Goal: Ask a question

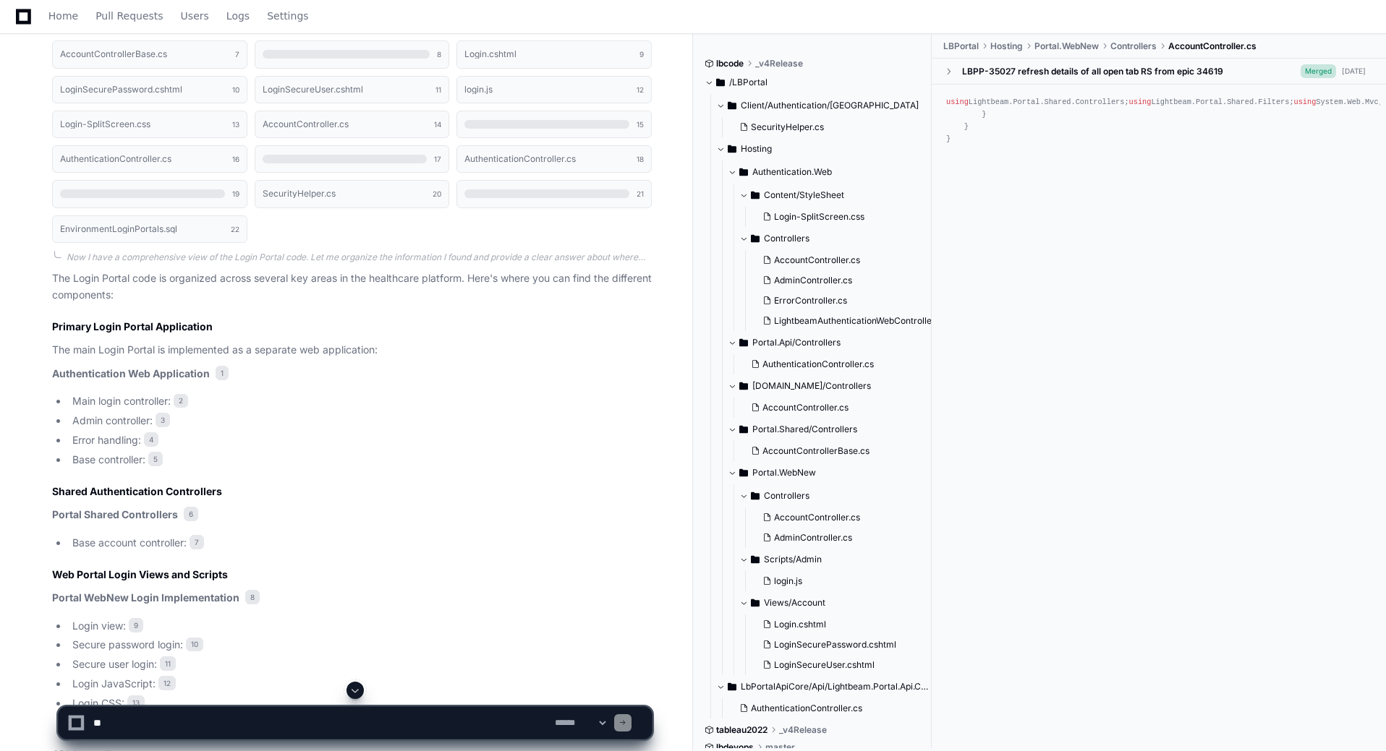
scroll to position [31, 0]
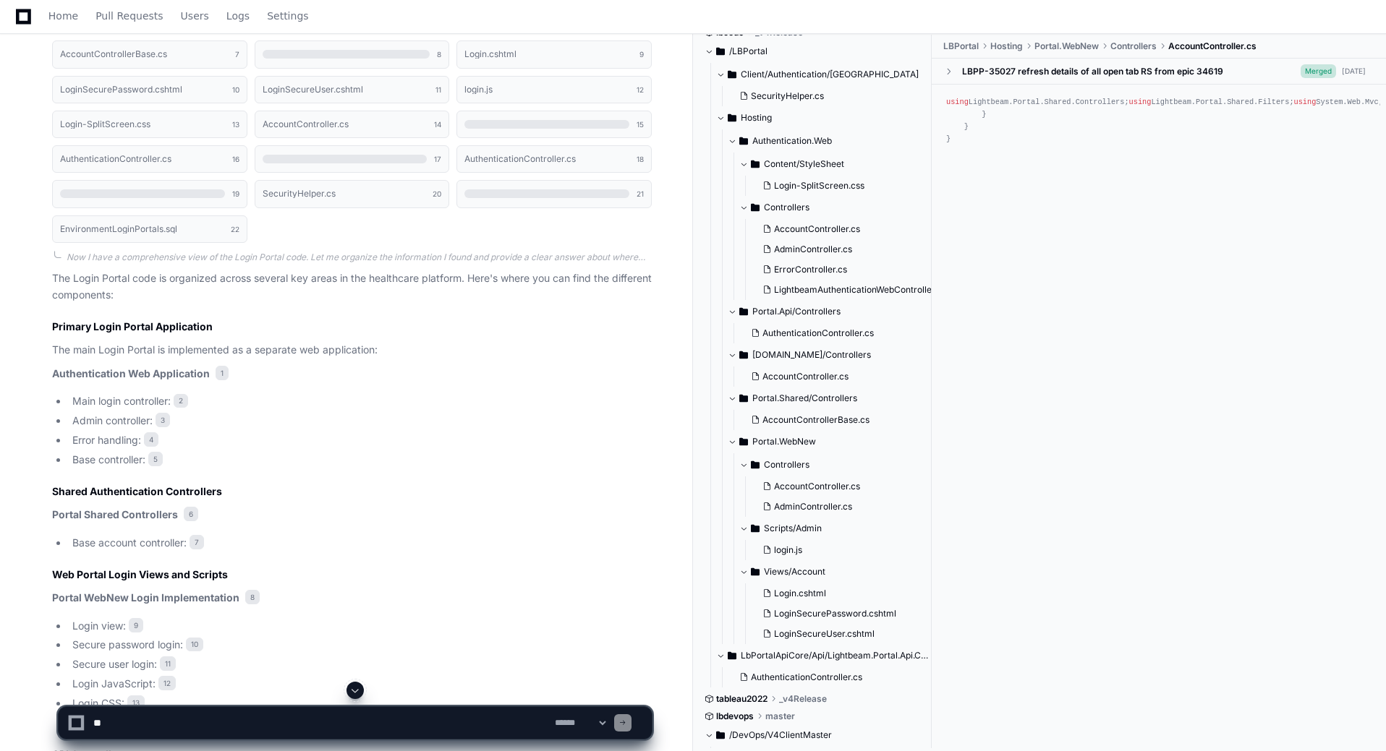
click at [357, 689] on span at bounding box center [355, 691] width 12 height 12
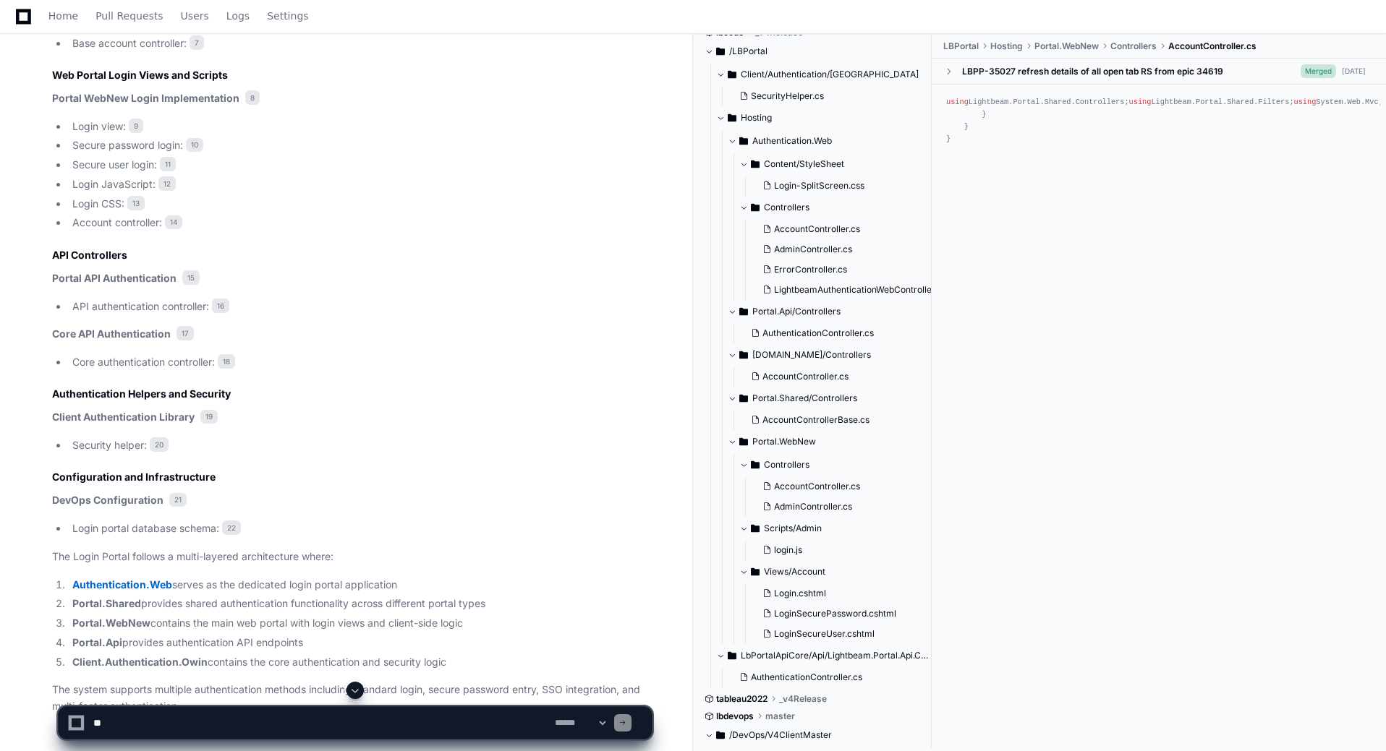
scroll to position [1004, 0]
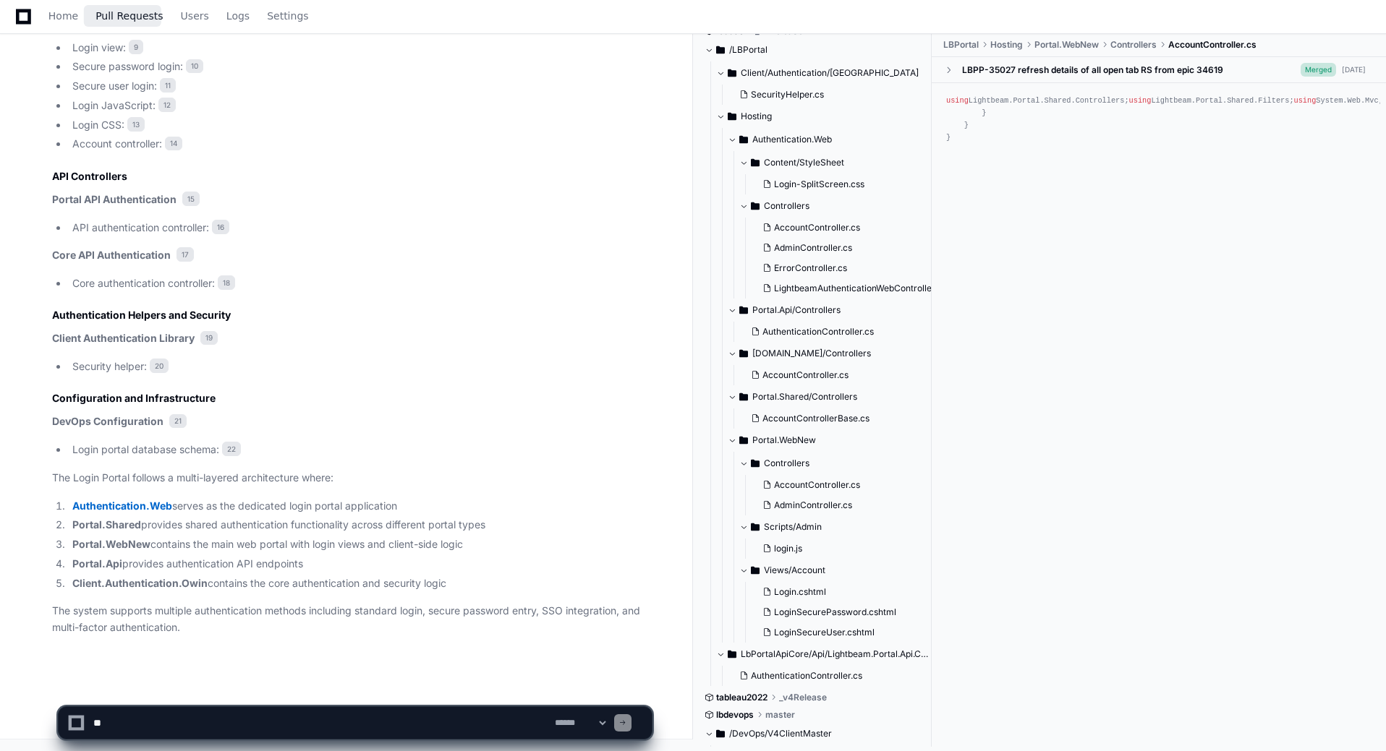
click at [124, 17] on span "Pull Requests" at bounding box center [128, 16] width 67 height 9
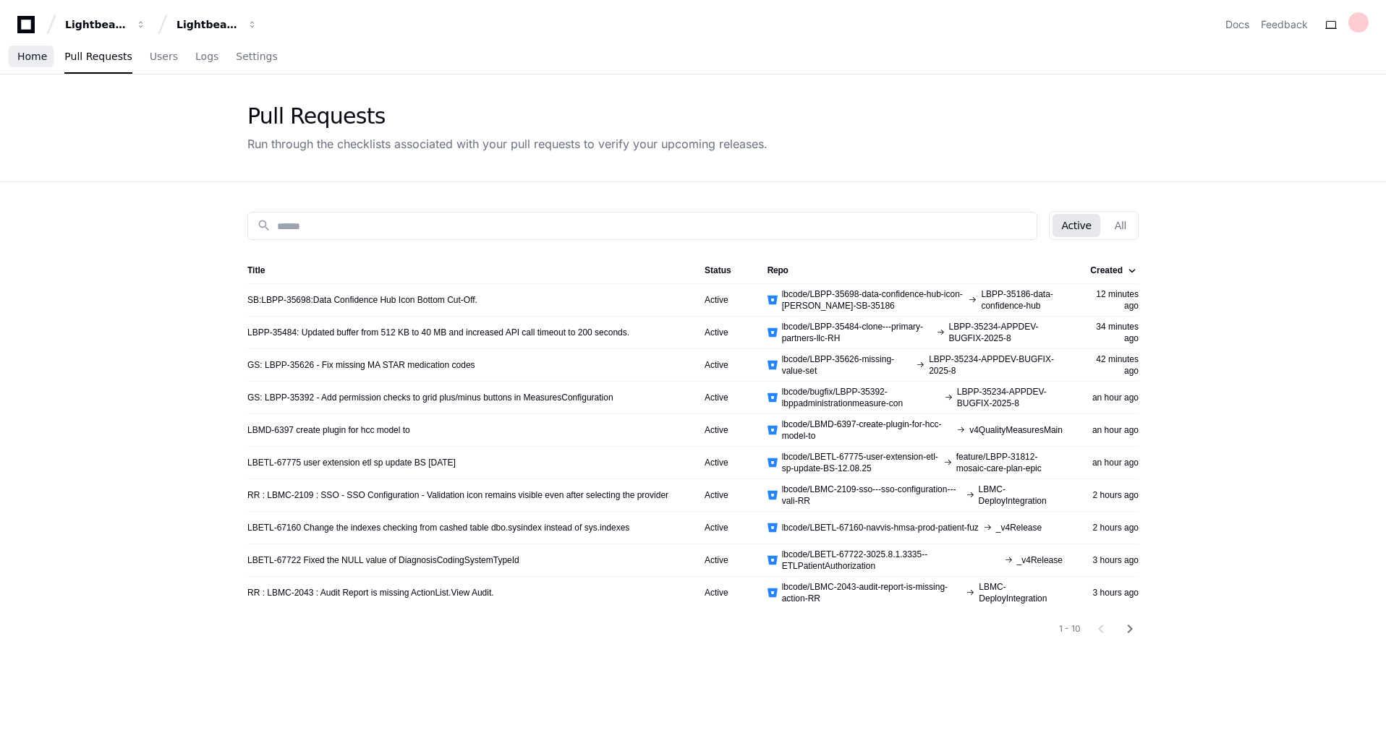
click at [22, 53] on span "Home" at bounding box center [32, 56] width 30 height 9
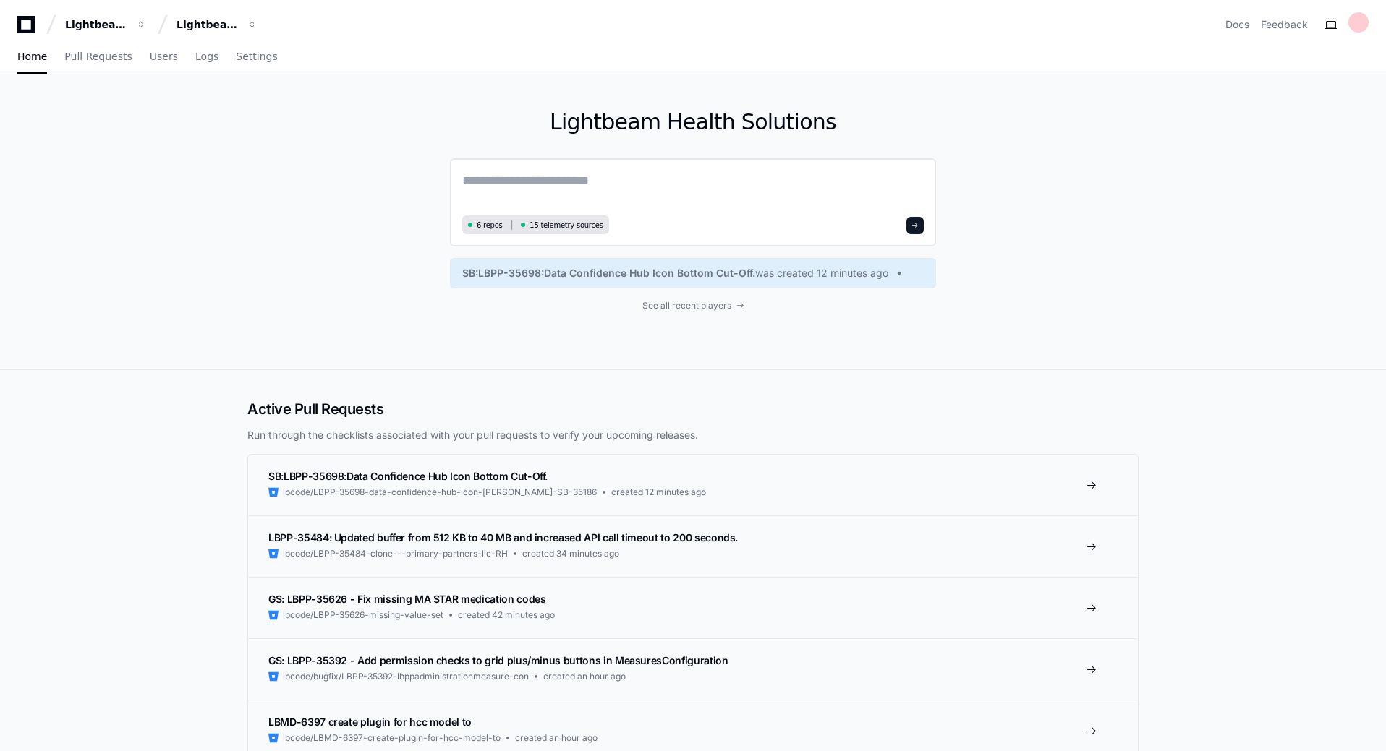
click at [570, 182] on textarea at bounding box center [692, 191] width 461 height 41
type textarea "**********"
